Goal: Navigation & Orientation: Find specific page/section

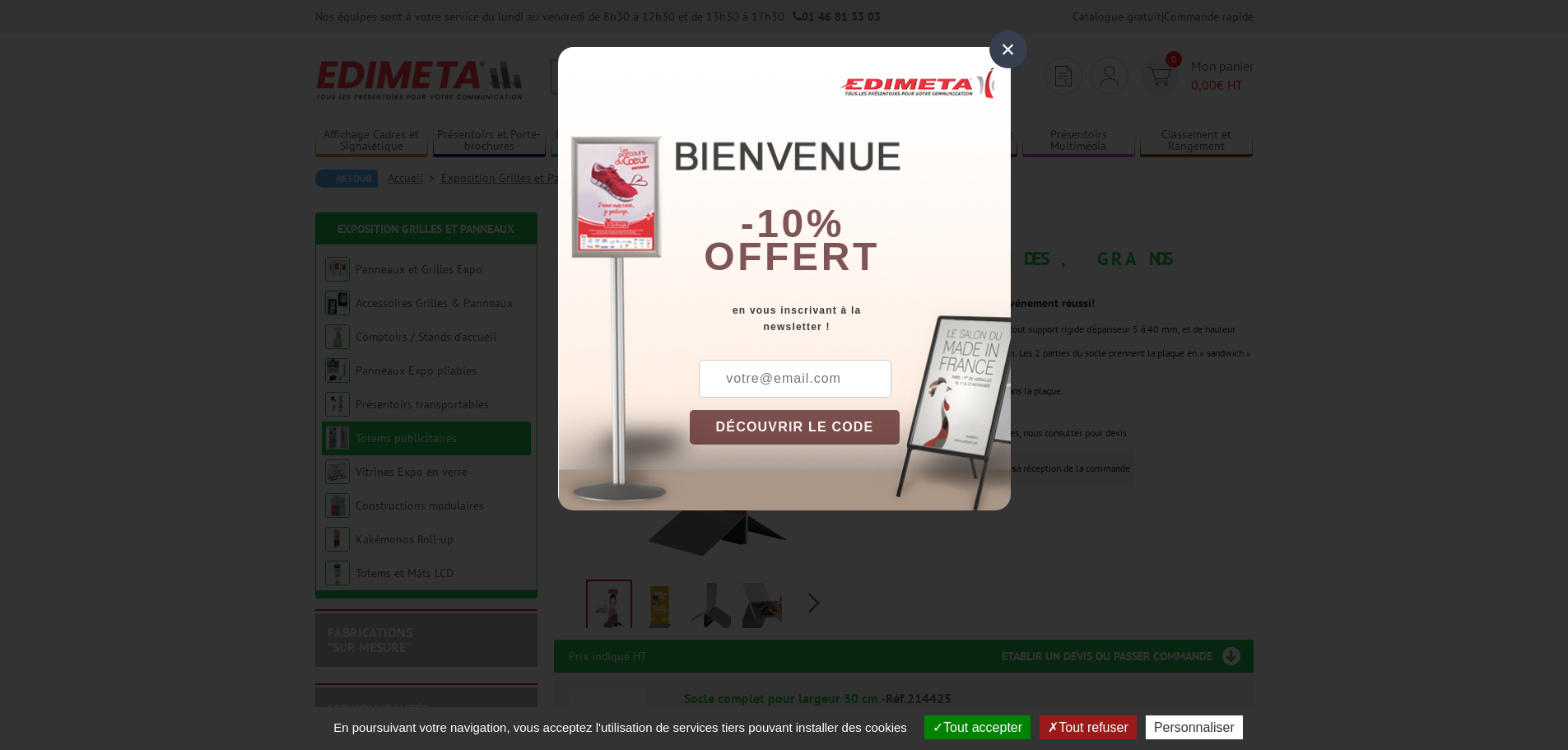
click at [1013, 49] on div "×" at bounding box center [1009, 50] width 38 height 38
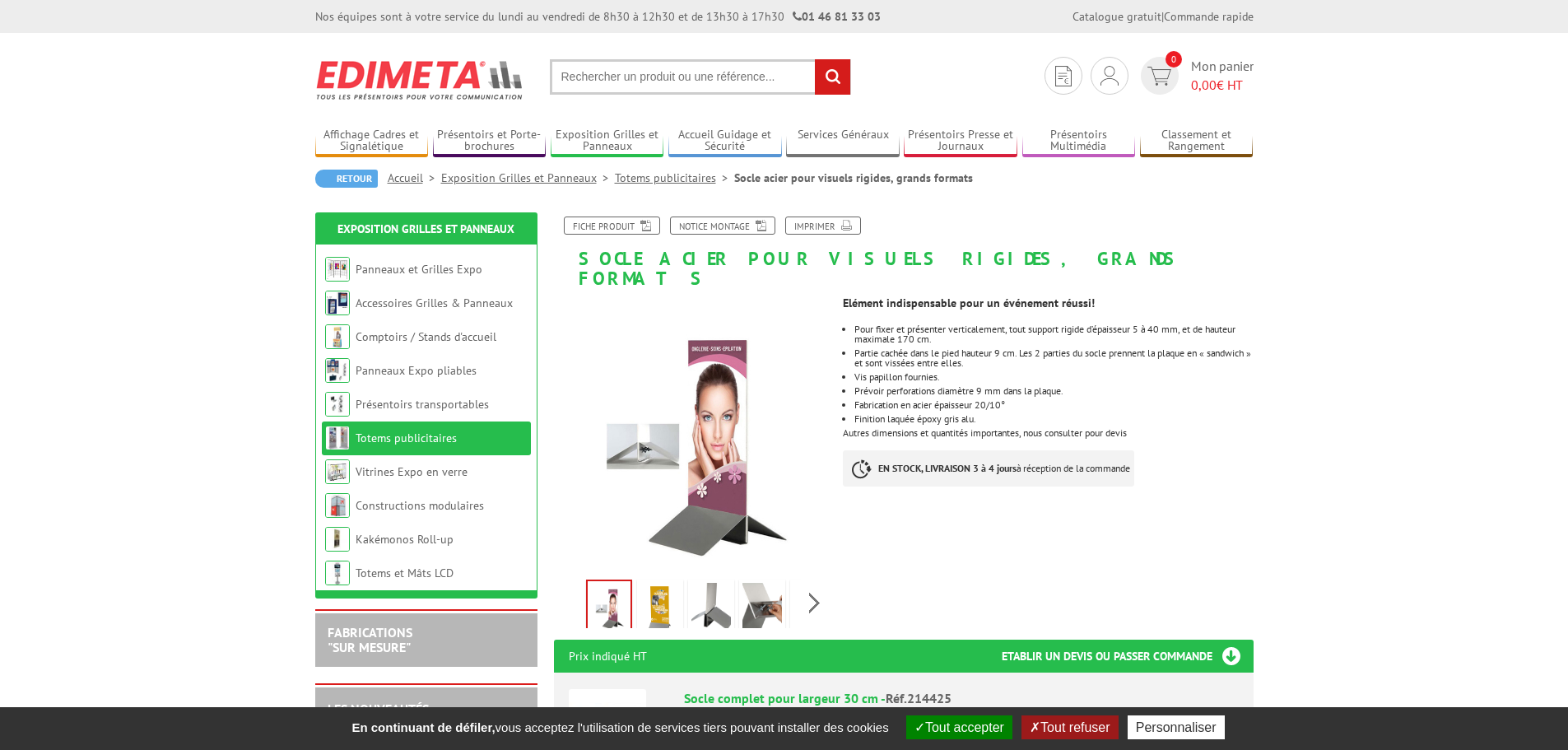
click at [669, 589] on img at bounding box center [660, 607] width 39 height 51
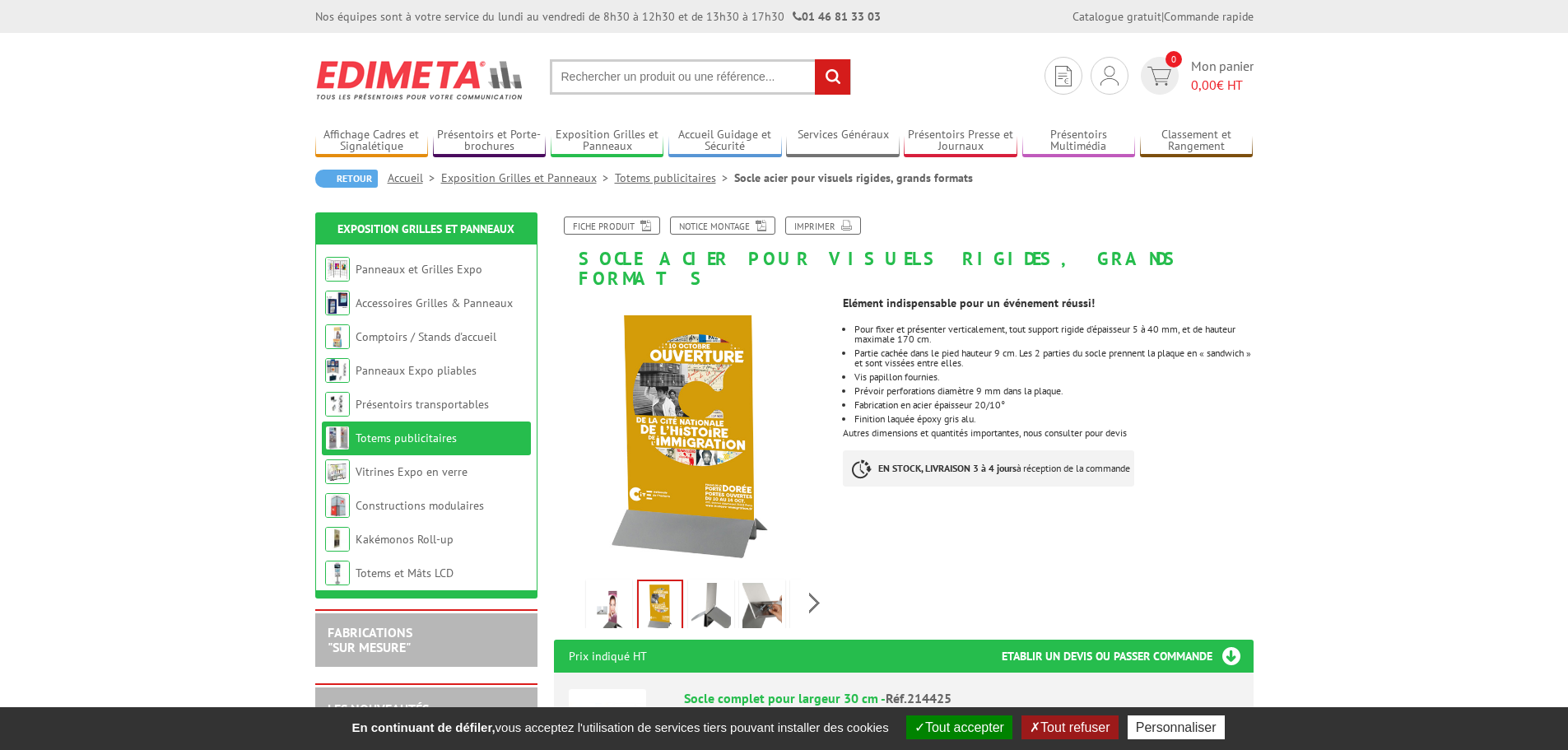
click at [718, 591] on img at bounding box center [710, 607] width 39 height 51
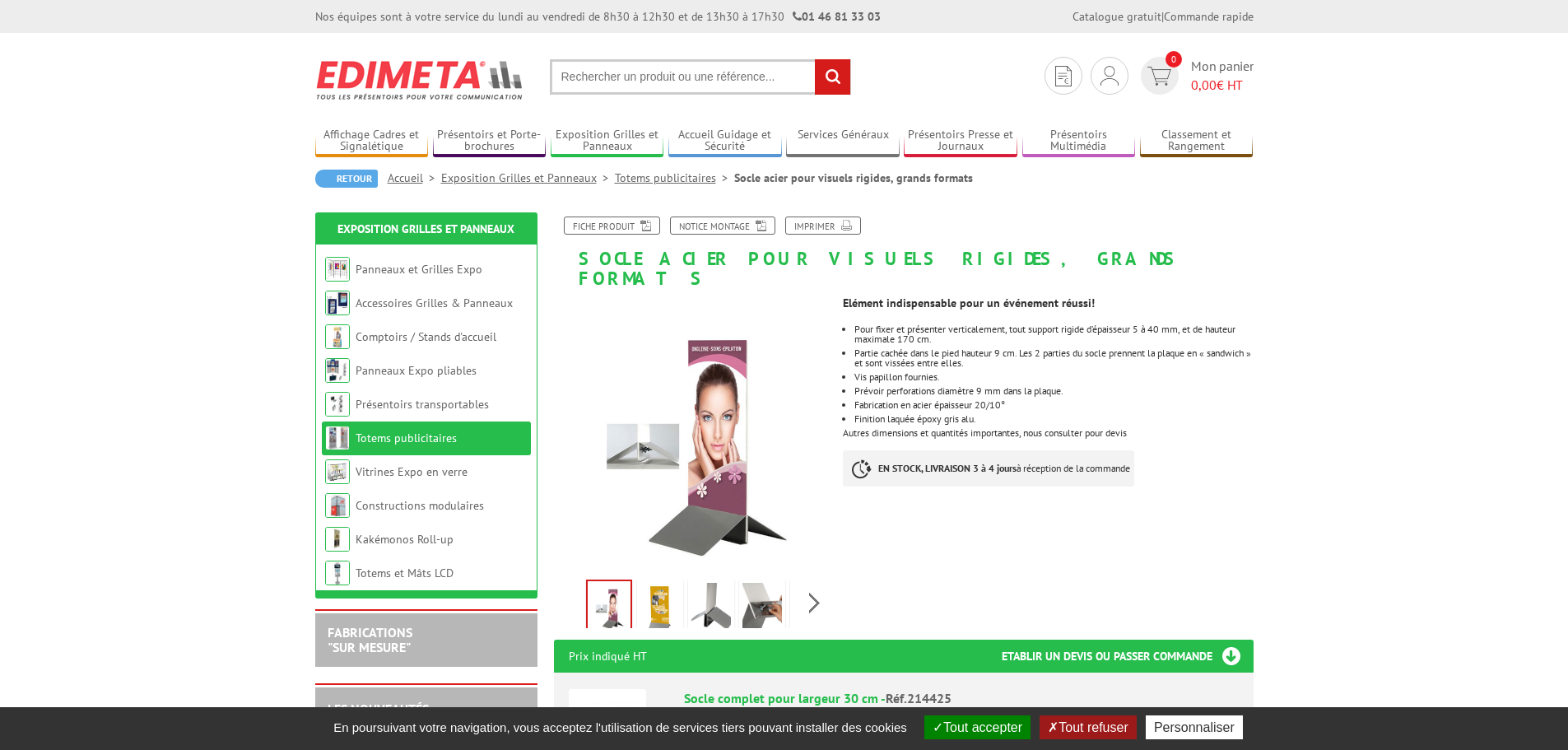
click at [609, 710] on div "En poursuivant votre navigation, vous acceptez l'utilisation de services tiers …" at bounding box center [784, 728] width 1568 height 43
click at [762, 587] on img at bounding box center [761, 607] width 39 height 51
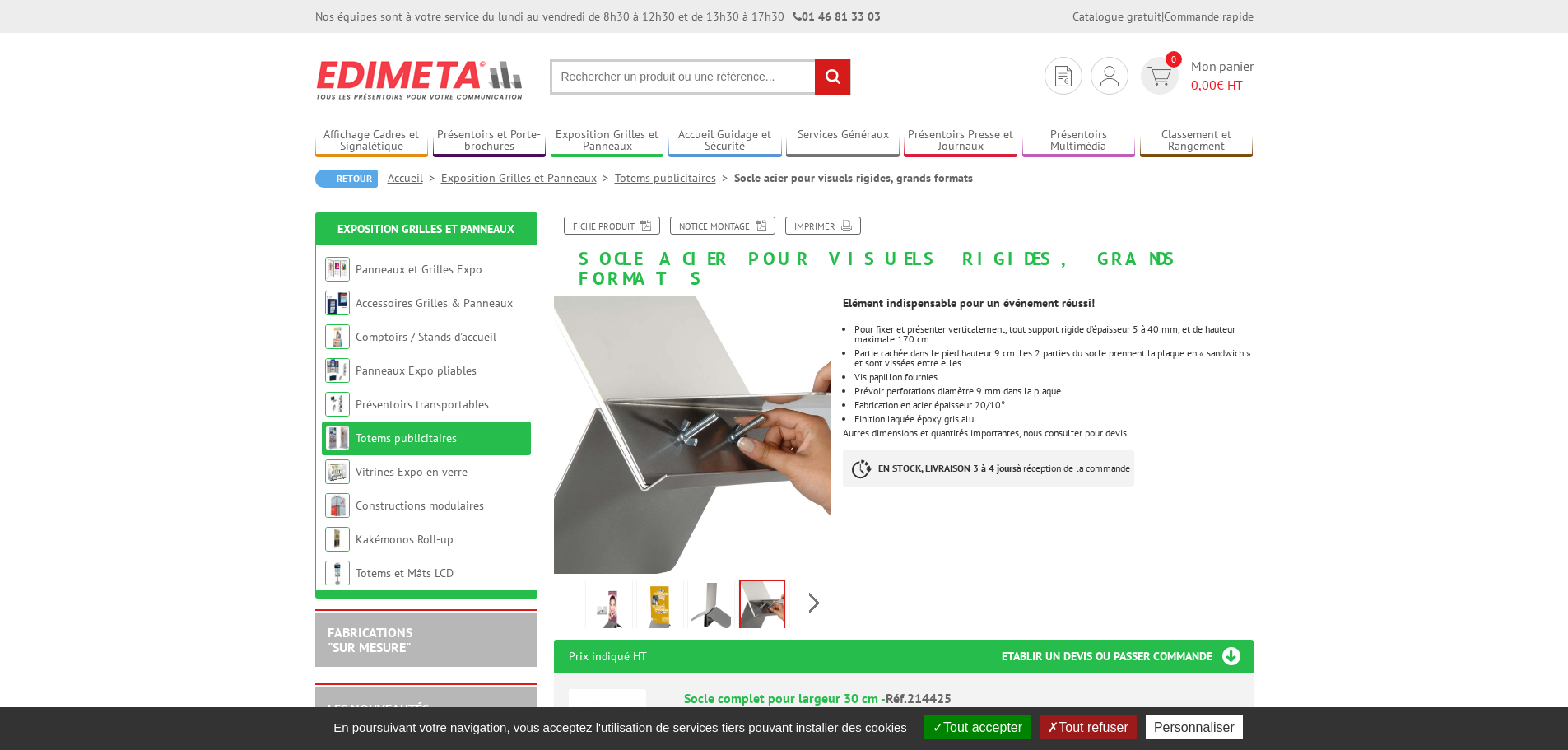
click at [712, 588] on img at bounding box center [710, 607] width 39 height 51
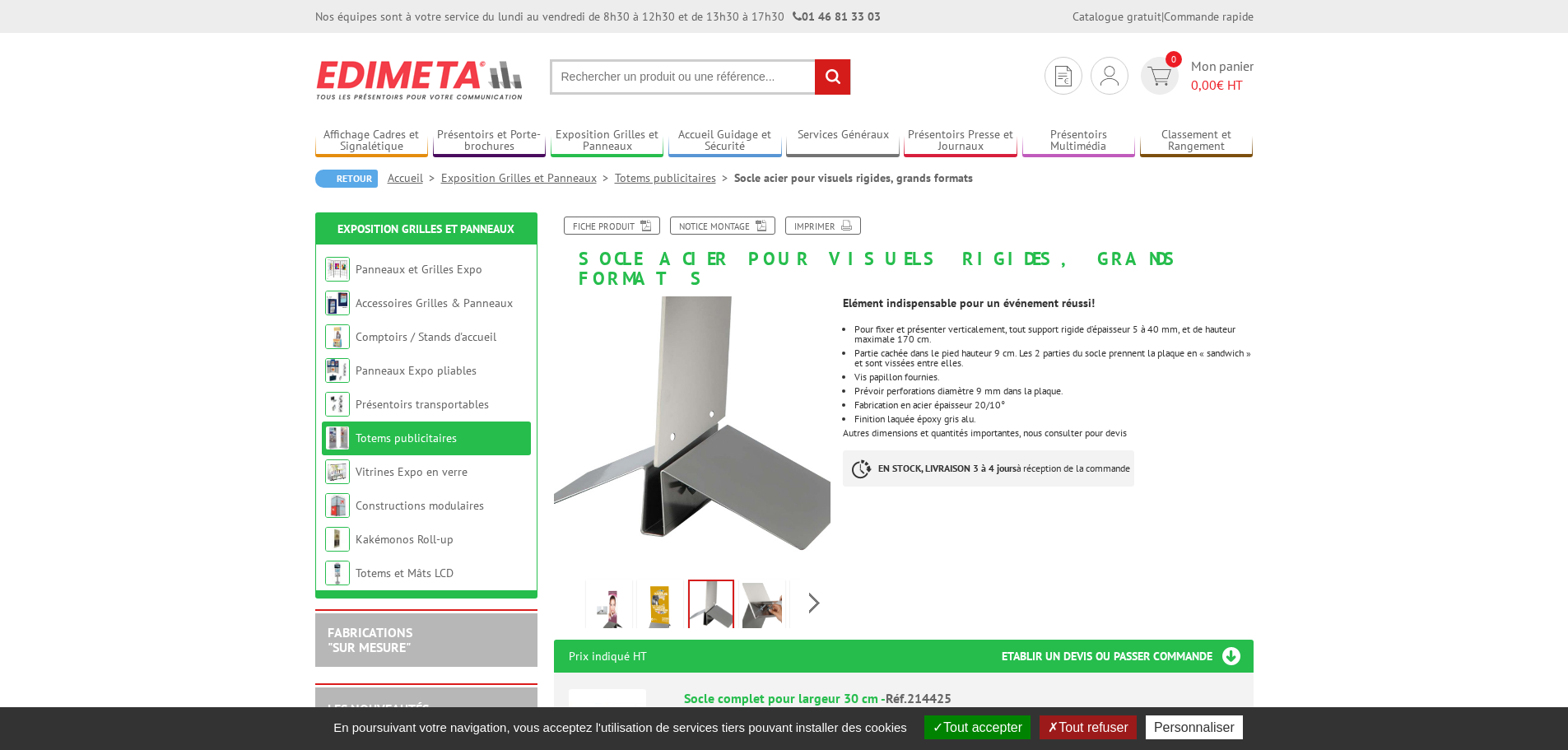
click at [411, 439] on link "Totems publicitaires" at bounding box center [406, 437] width 101 height 14
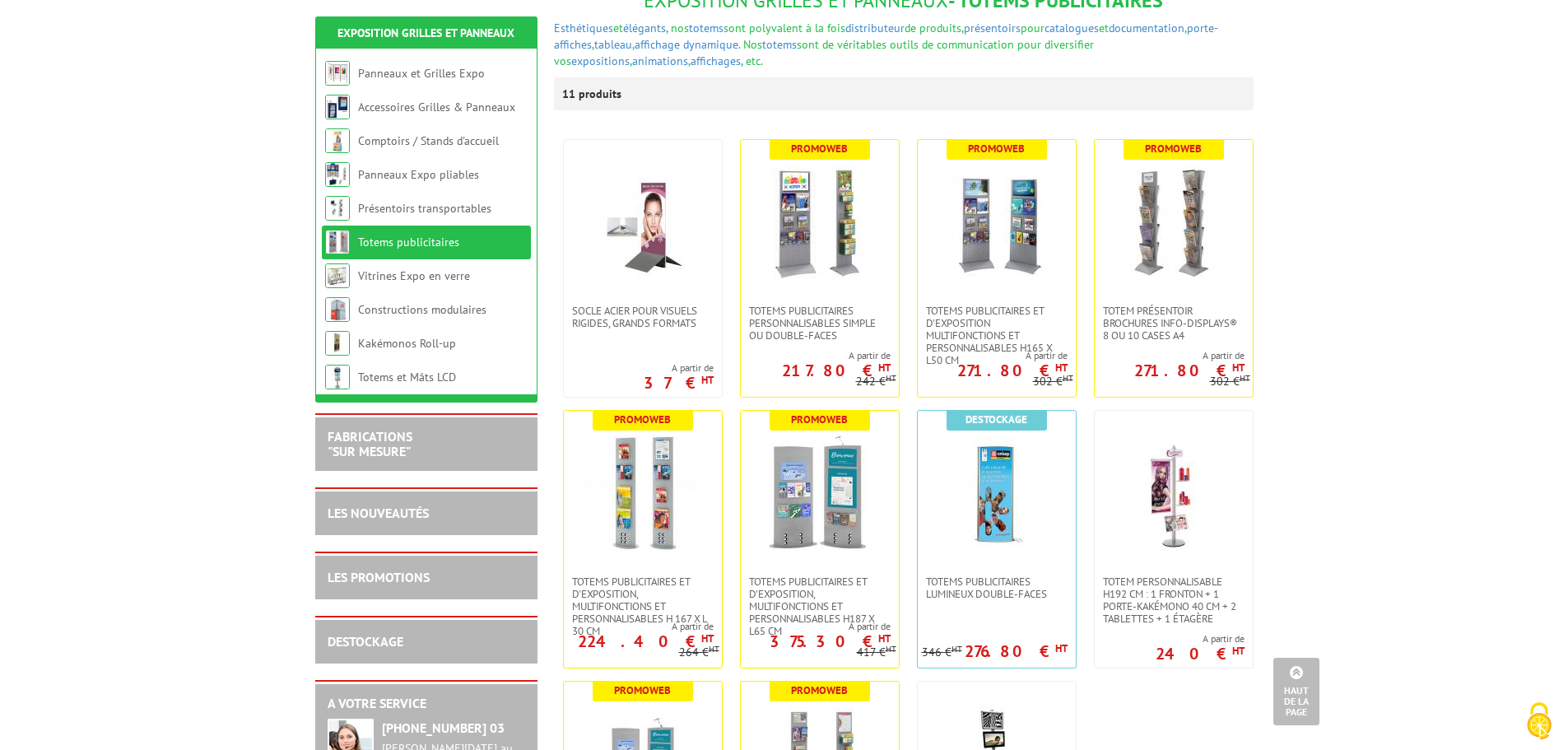
scroll to position [226, 0]
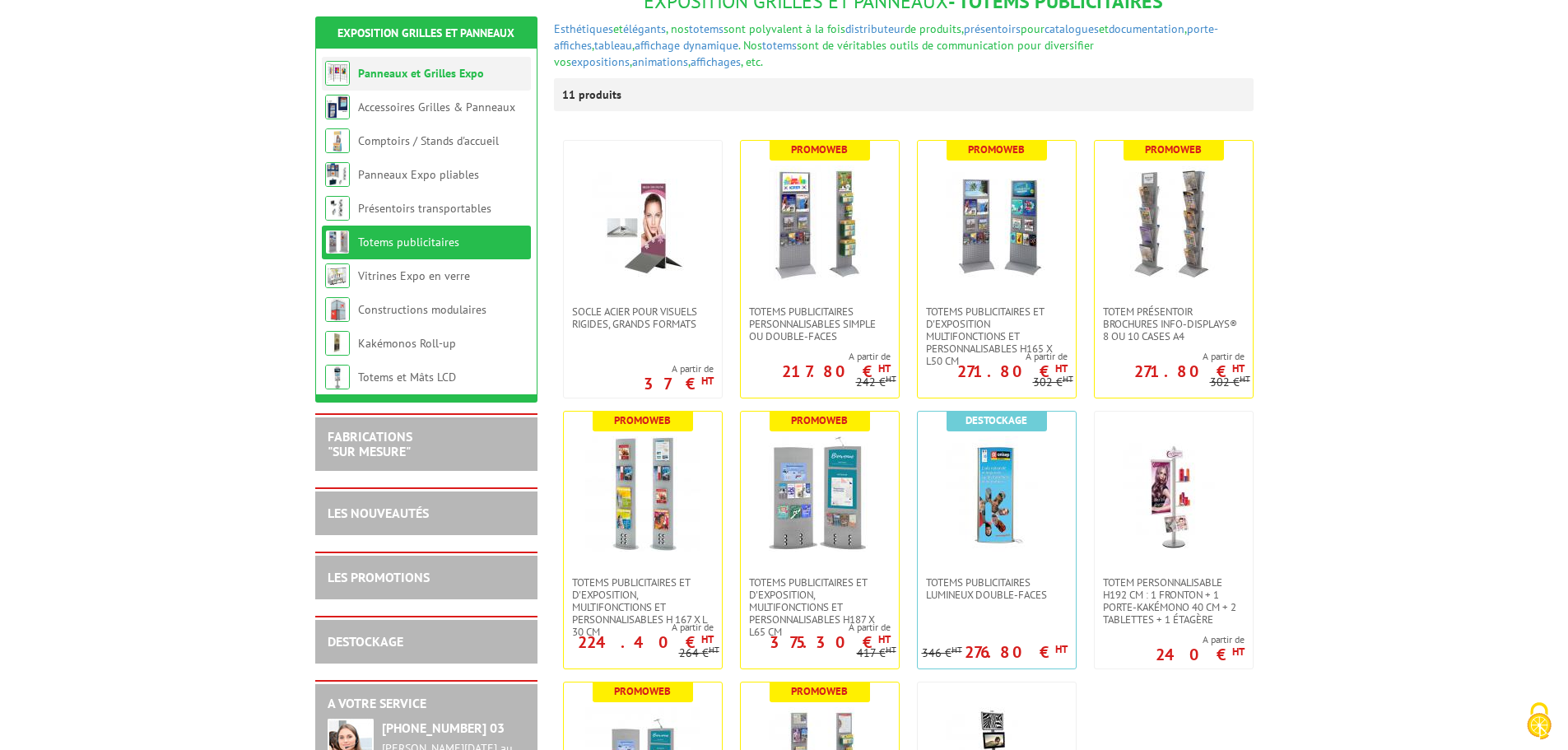
click at [435, 65] on li "Panneaux et Grilles Expo" at bounding box center [426, 73] width 209 height 33
click at [427, 76] on link "Panneaux et Grilles Expo" at bounding box center [421, 73] width 126 height 14
